Goal: Navigation & Orientation: Find specific page/section

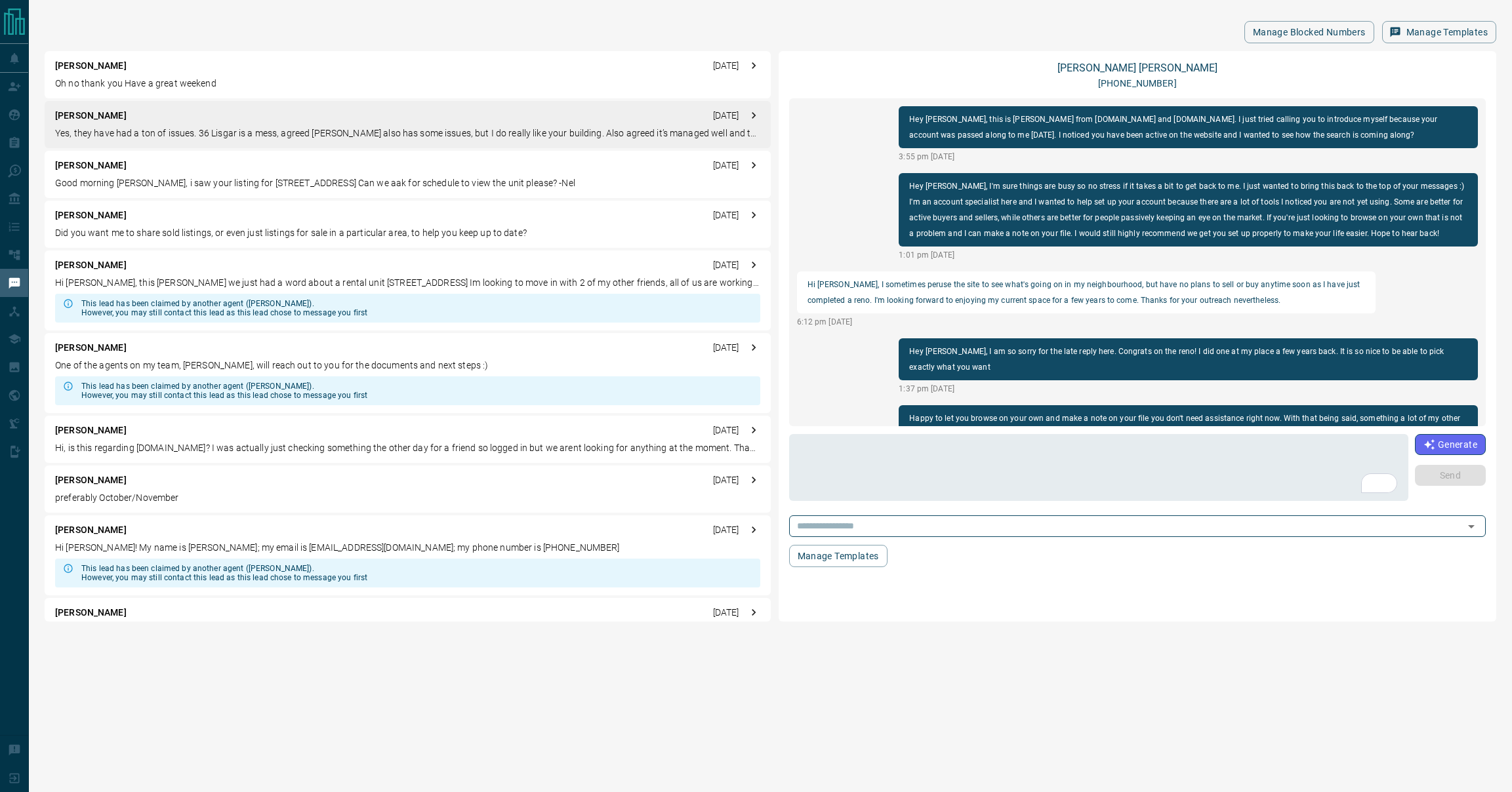
scroll to position [617, 0]
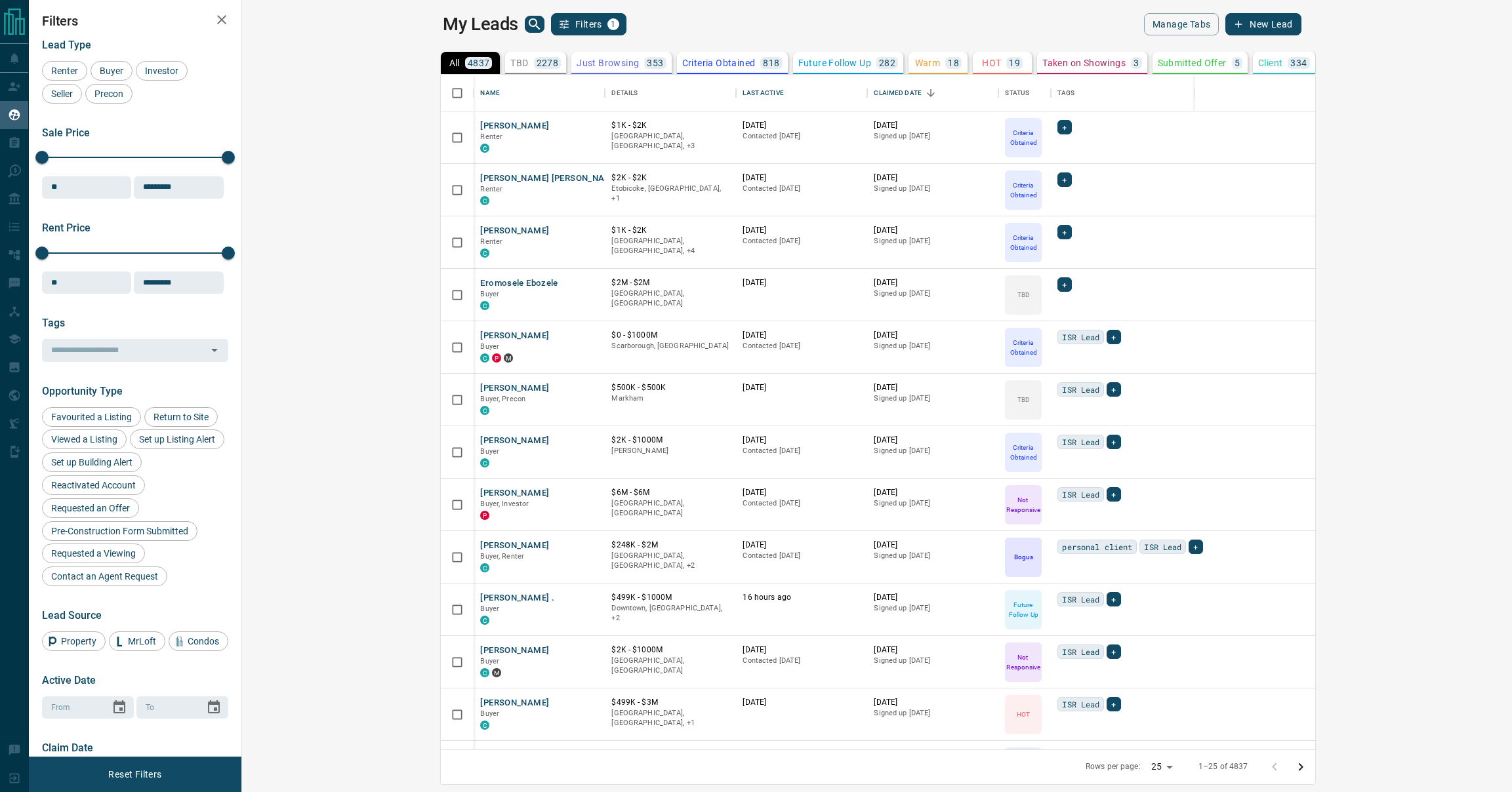
scroll to position [675, 1264]
